Goal: Browse casually

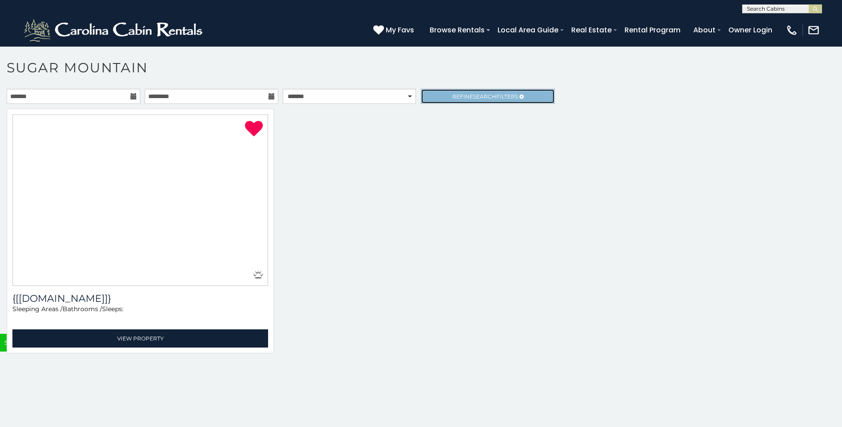
click at [434, 92] on link "Refine Search Filters" at bounding box center [488, 96] width 134 height 15
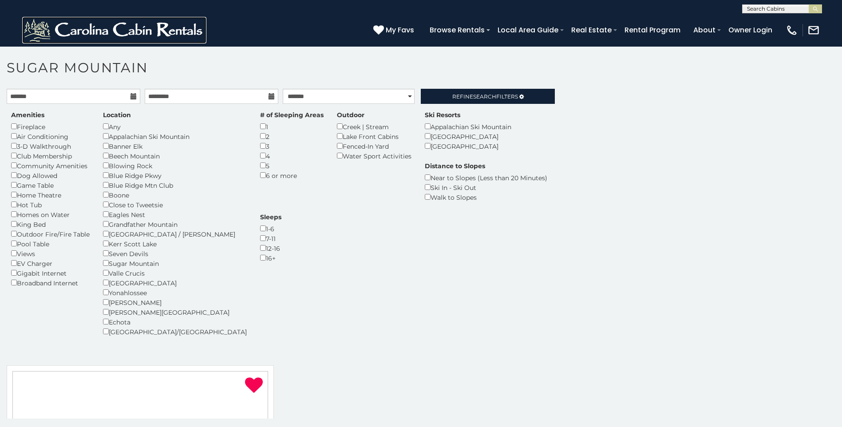
click at [103, 37] on img at bounding box center [114, 30] width 184 height 27
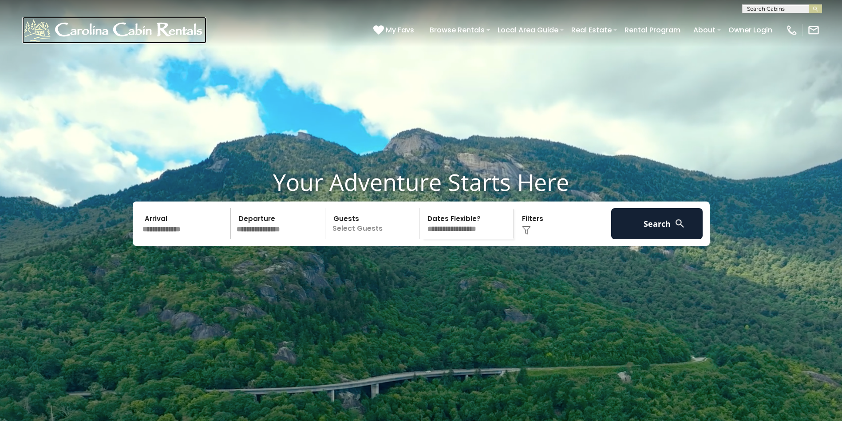
click at [42, 35] on img at bounding box center [114, 30] width 184 height 27
click at [240, 259] on div "Your Adventure Starts Here Arrival Departure Guests Select Guests Guests - 0 + +" at bounding box center [421, 213] width 842 height 91
